Goal: Task Accomplishment & Management: Use online tool/utility

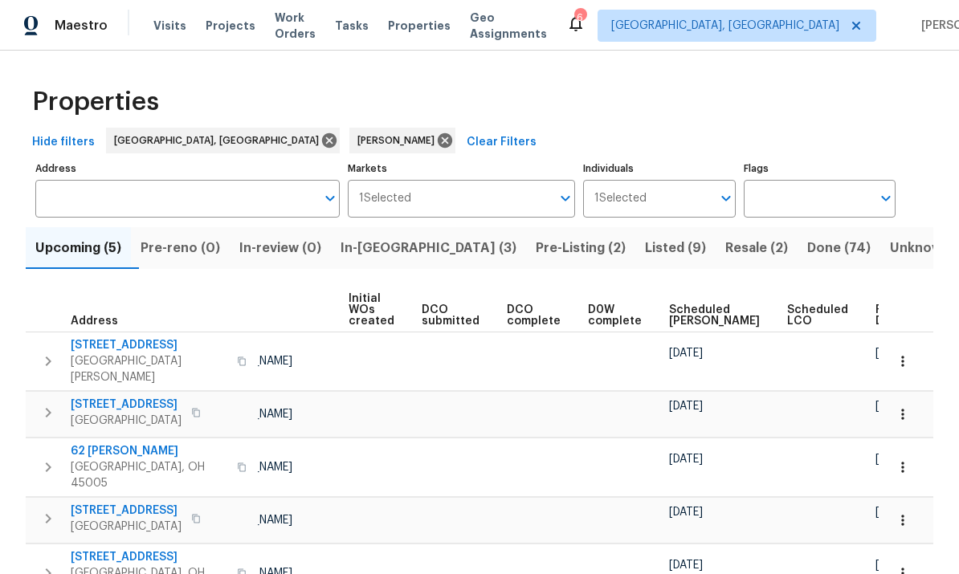
scroll to position [0, 113]
click at [645, 259] on span "Listed (9)" at bounding box center [675, 248] width 61 height 22
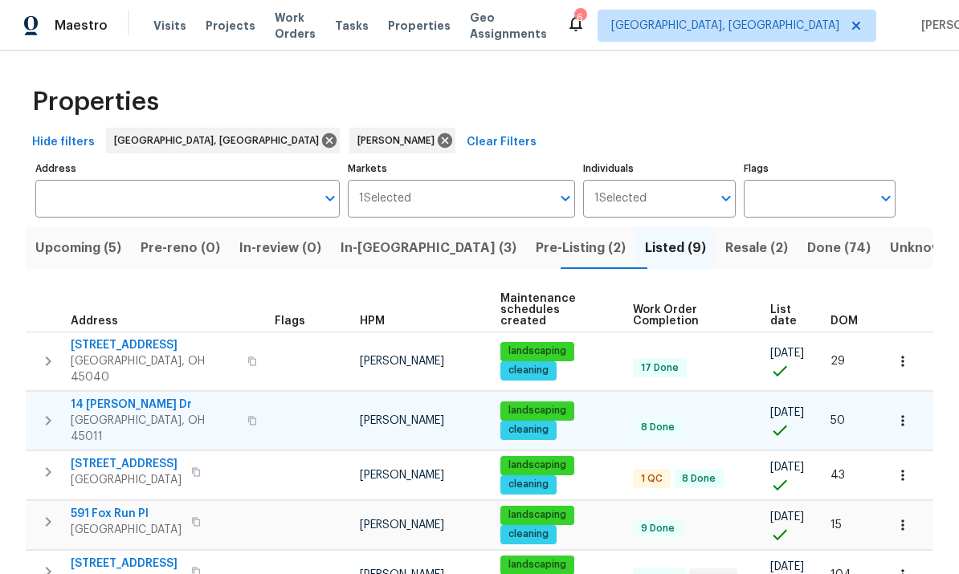
click at [902, 415] on icon "button" at bounding box center [902, 420] width 2 height 10
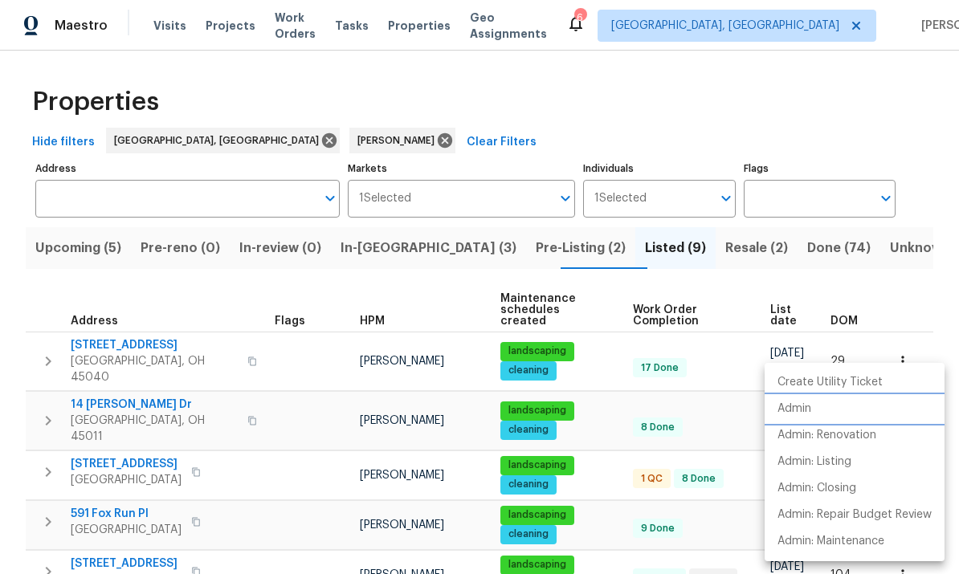
click at [827, 411] on li "Admin" at bounding box center [855, 409] width 180 height 27
click at [424, 117] on div at bounding box center [479, 287] width 959 height 574
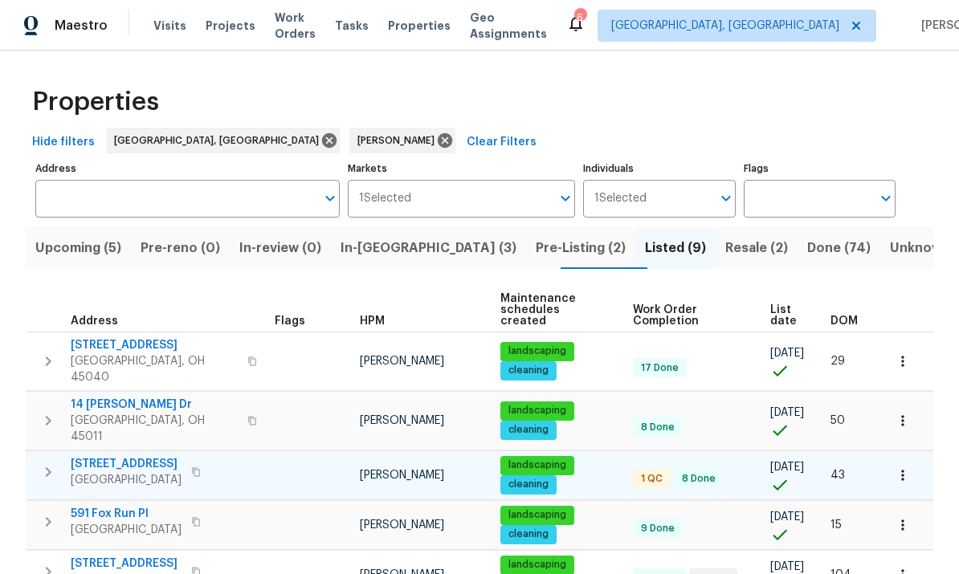
click at [901, 468] on icon "button" at bounding box center [903, 476] width 16 height 16
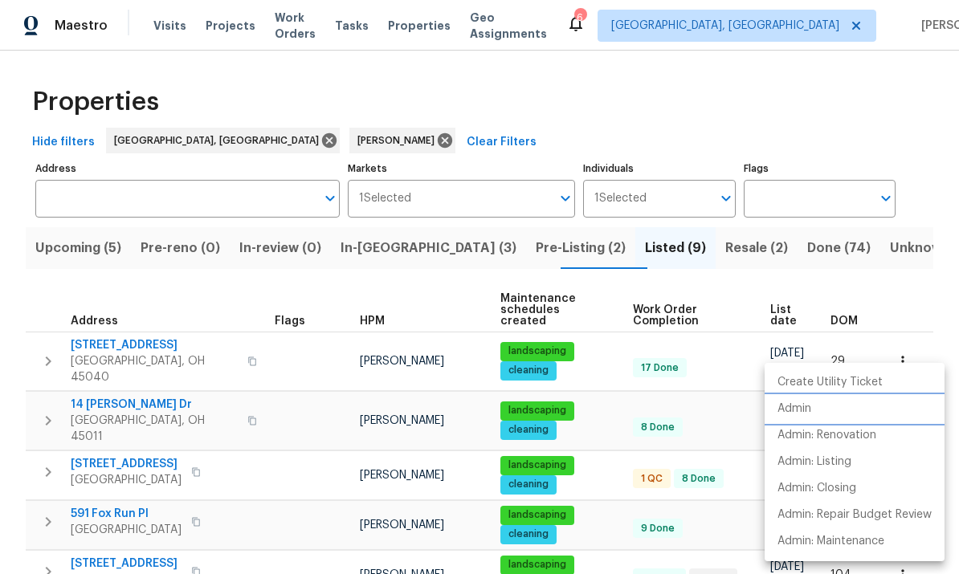
click at [774, 410] on li "Admin" at bounding box center [855, 409] width 180 height 27
click at [238, 504] on div at bounding box center [479, 287] width 959 height 574
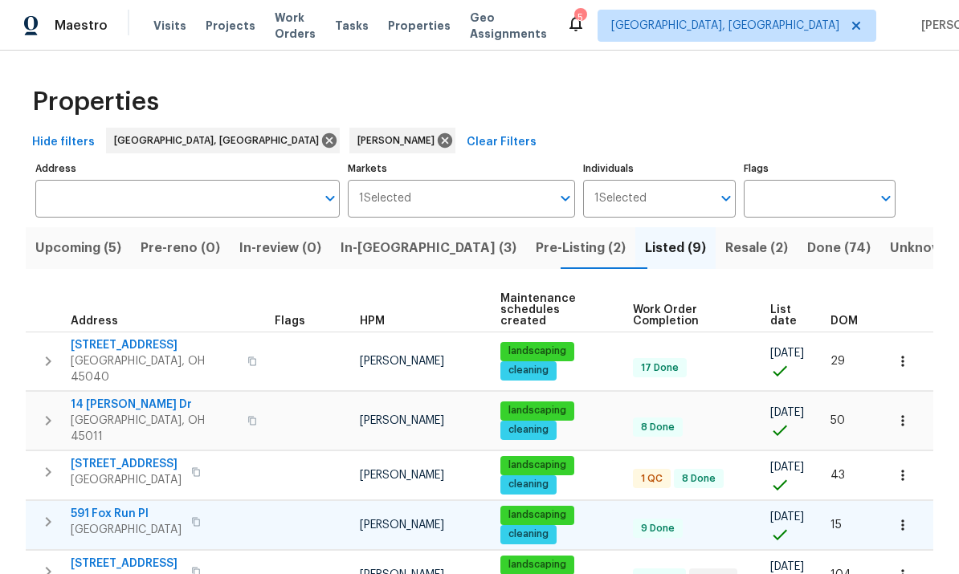
click at [905, 517] on icon "button" at bounding box center [903, 525] width 16 height 16
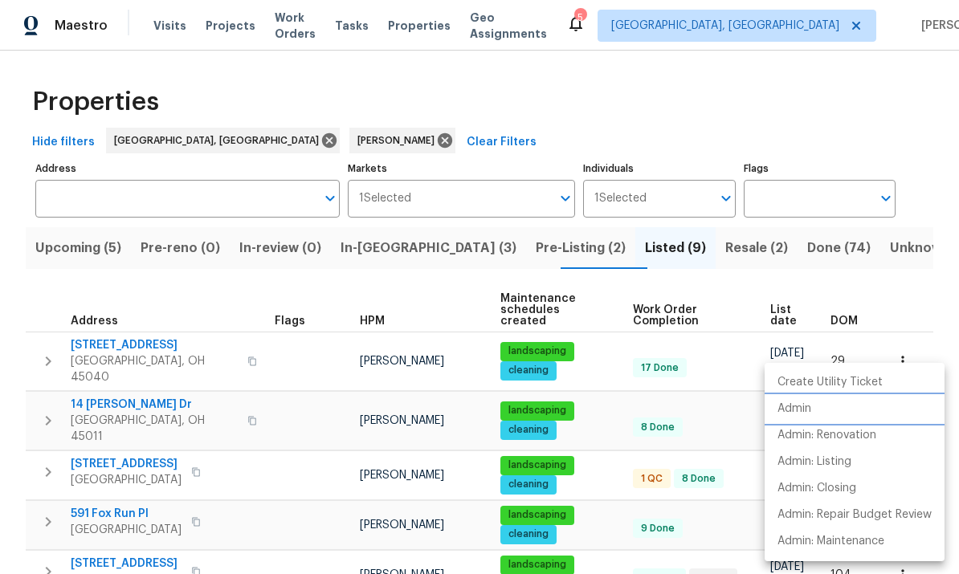
click at [785, 406] on p "Admin" at bounding box center [795, 409] width 34 height 17
click at [452, 82] on div at bounding box center [479, 287] width 959 height 574
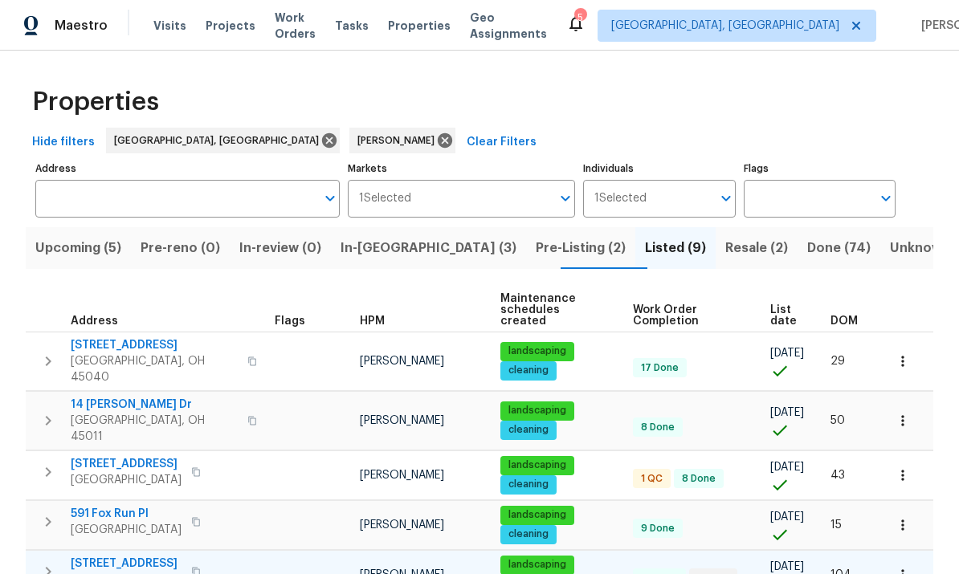
click at [901, 567] on icon "button" at bounding box center [903, 575] width 16 height 16
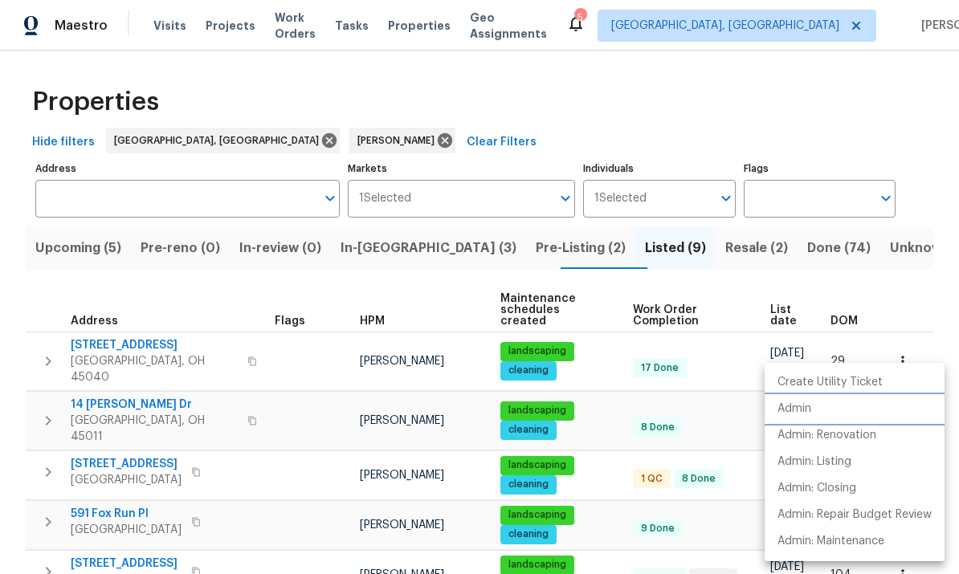
click at [773, 410] on li "Admin" at bounding box center [855, 409] width 180 height 27
click at [474, 135] on div at bounding box center [479, 287] width 959 height 574
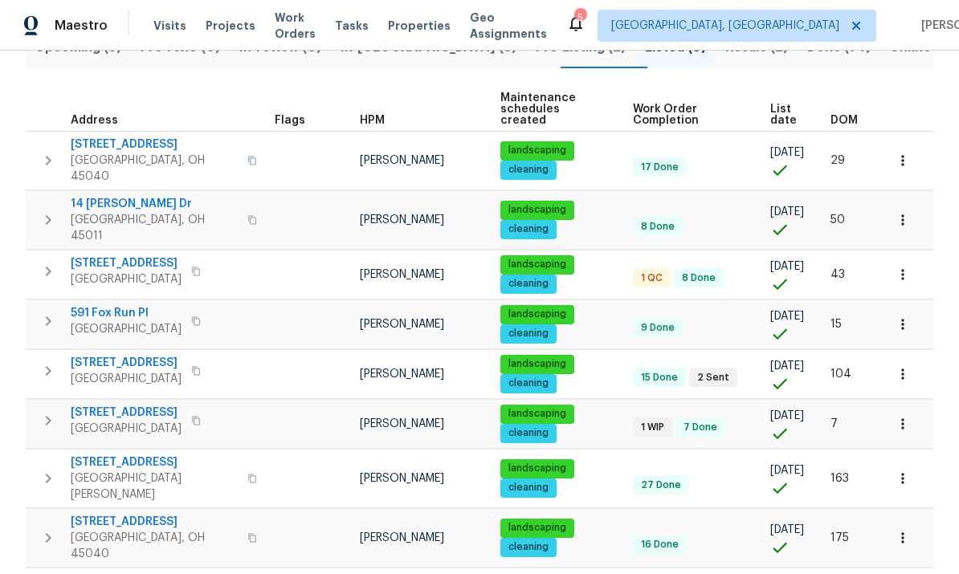
scroll to position [200, 0]
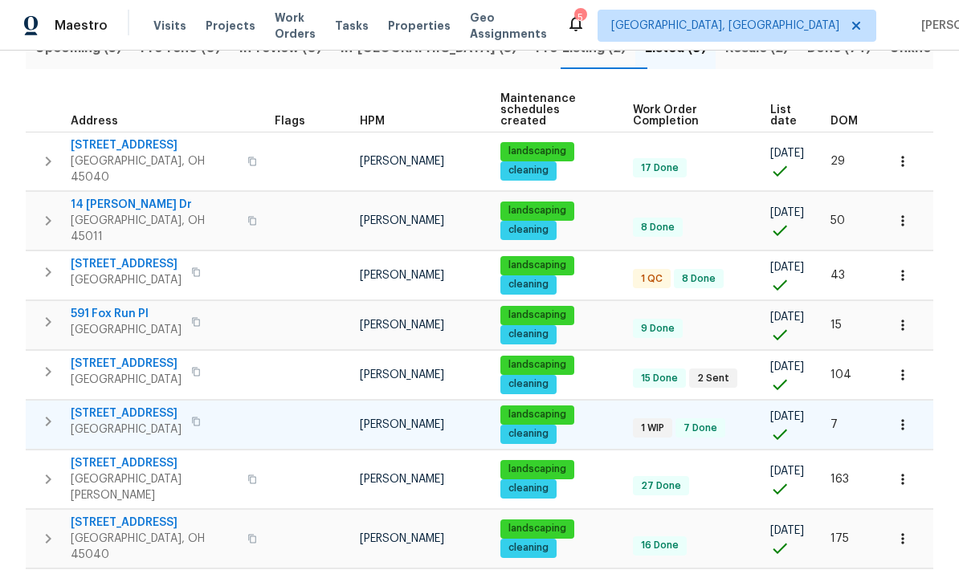
click at [906, 417] on icon "button" at bounding box center [903, 425] width 16 height 16
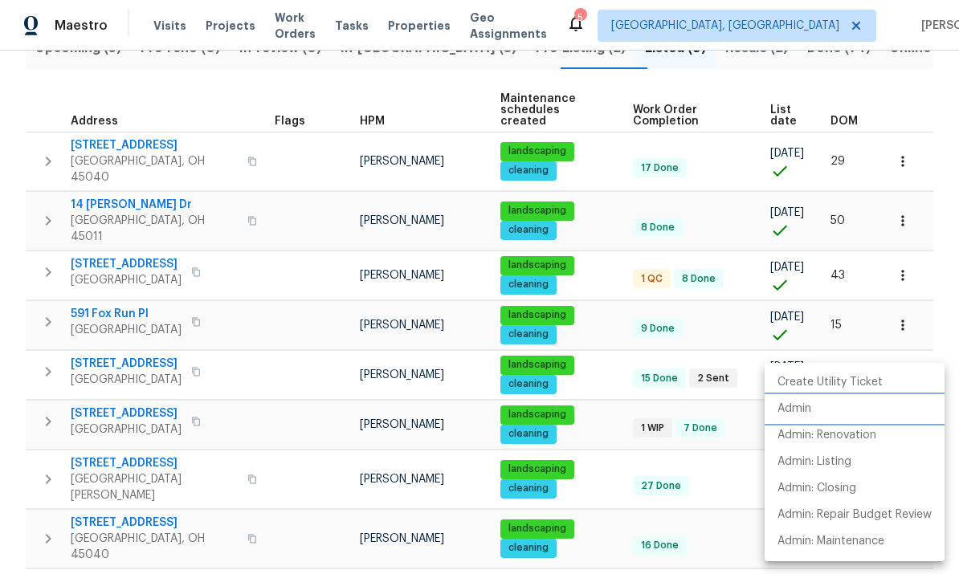
click at [838, 419] on li "Admin" at bounding box center [855, 409] width 180 height 27
click at [273, 451] on div at bounding box center [479, 287] width 959 height 574
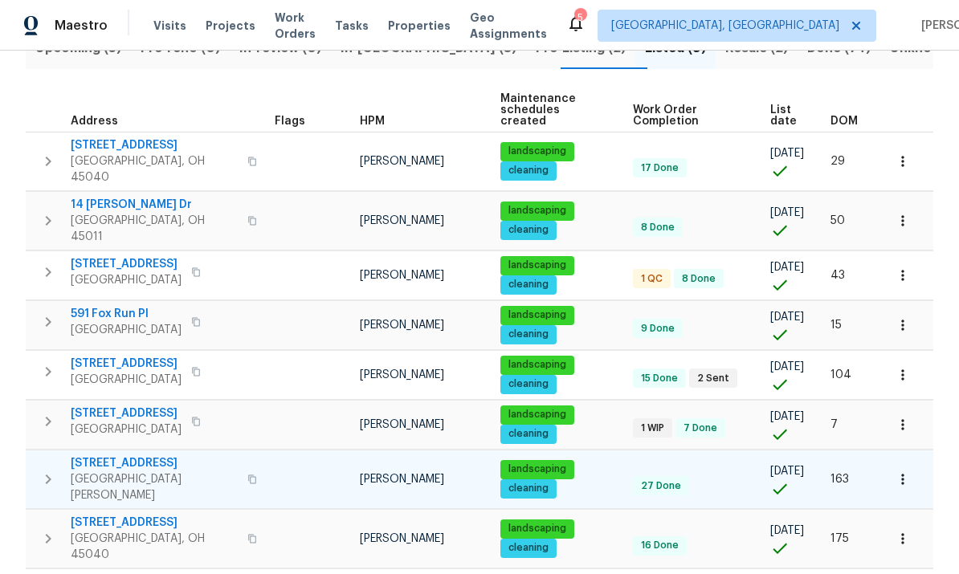
click at [888, 462] on button "button" at bounding box center [902, 479] width 35 height 35
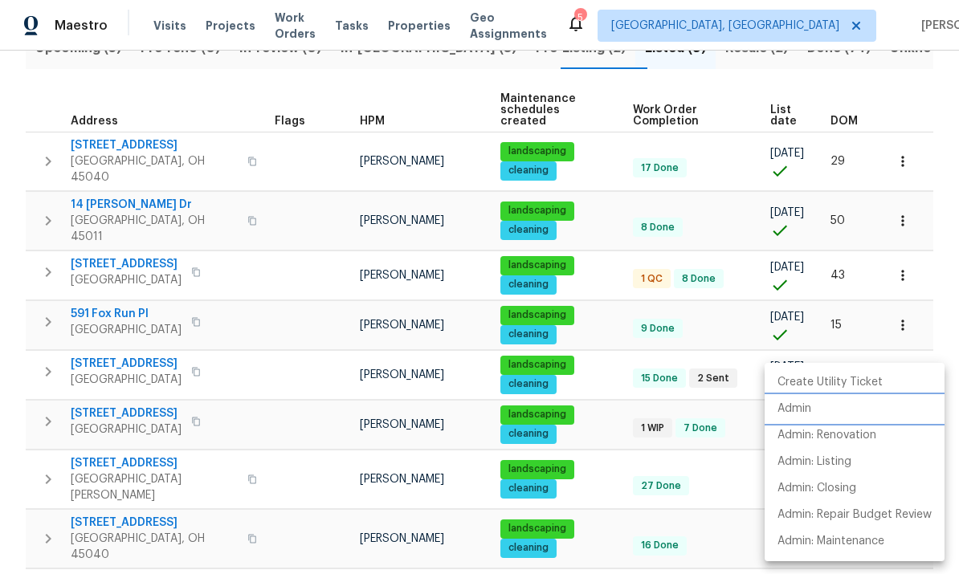
click at [789, 412] on p "Admin" at bounding box center [795, 409] width 34 height 17
click at [104, 486] on div at bounding box center [479, 287] width 959 height 574
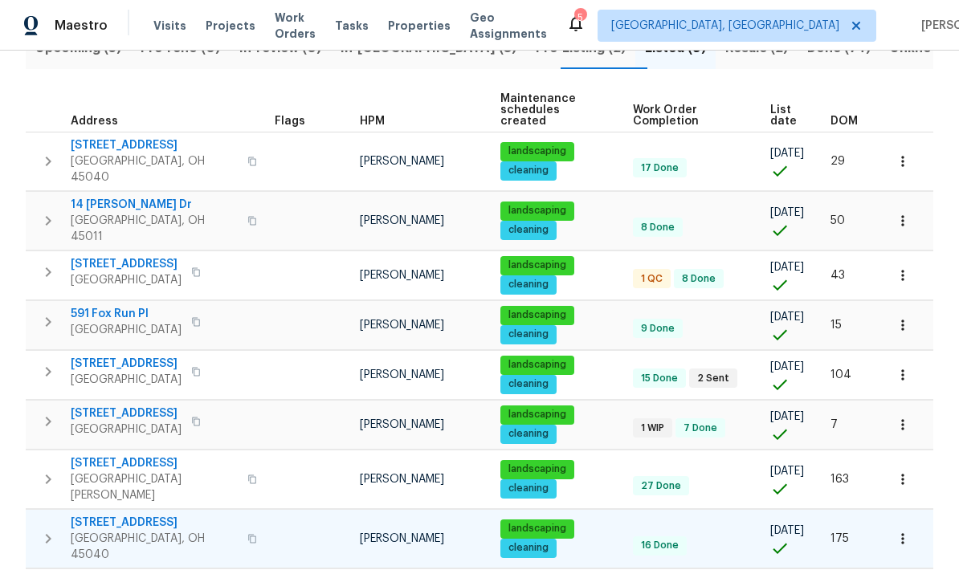
click at [119, 510] on td "5819 Deer Run Dr Mason, OH 45040" at bounding box center [147, 539] width 243 height 58
click at [112, 515] on span "5819 Deer Run Dr" at bounding box center [154, 523] width 167 height 16
click at [895, 531] on icon "button" at bounding box center [903, 539] width 16 height 16
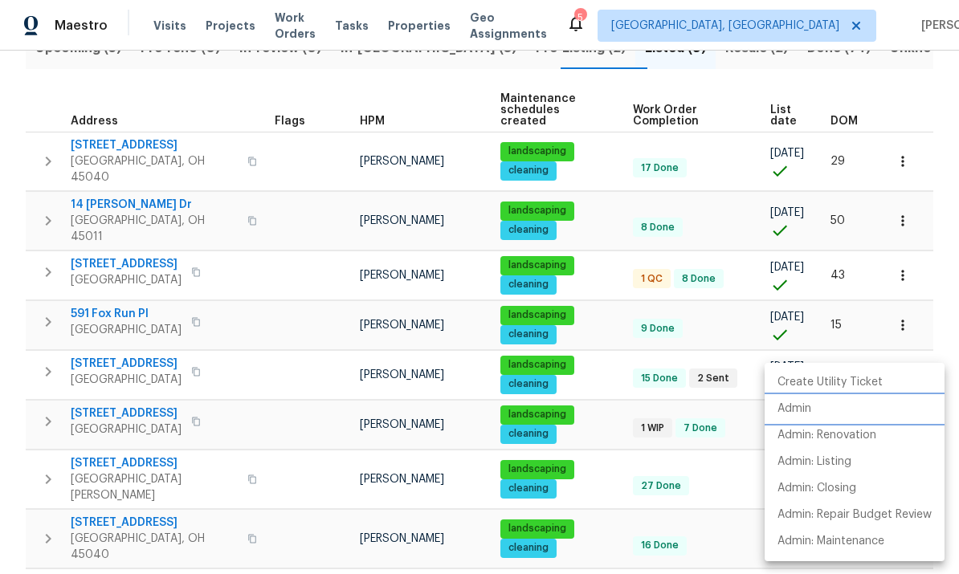
click at [785, 400] on li "Admin" at bounding box center [855, 409] width 180 height 27
click at [120, 533] on div at bounding box center [479, 287] width 959 height 574
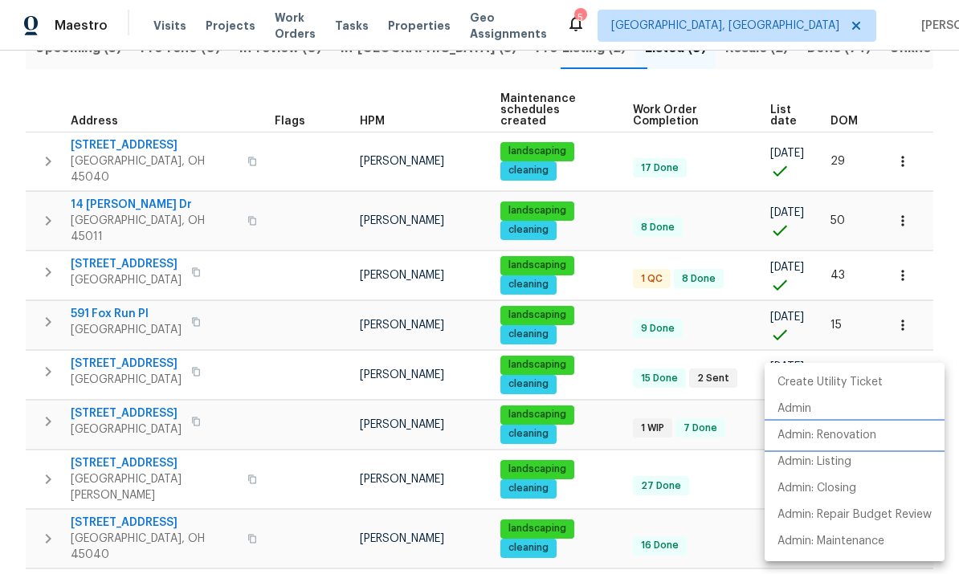
click at [791, 423] on li "Admin: Renovation" at bounding box center [855, 436] width 180 height 27
